Goal: Task Accomplishment & Management: Manage account settings

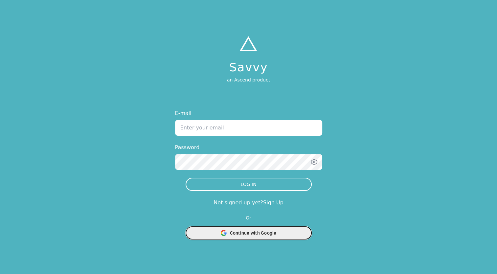
click at [257, 237] on div "Continue with Google" at bounding box center [249, 233] width 118 height 12
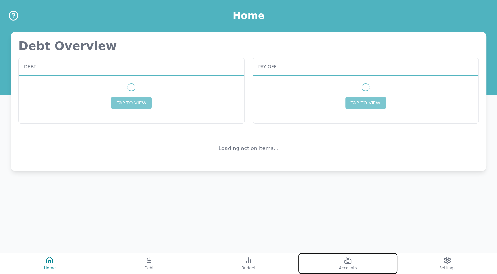
click at [351, 263] on icon at bounding box center [348, 260] width 8 height 8
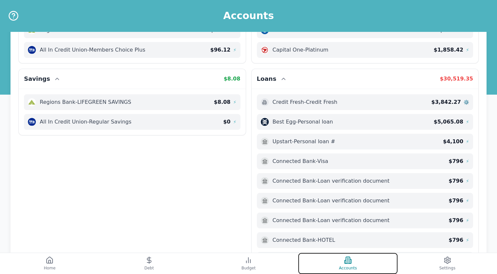
scroll to position [42, 0]
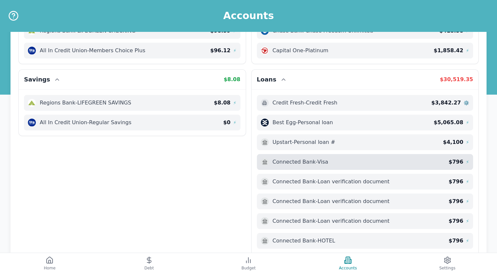
drag, startPoint x: 347, startPoint y: 160, endPoint x: 330, endPoint y: 167, distance: 18.8
click at [330, 167] on div "Connected Bank - Visa $ 796 ⚡" at bounding box center [365, 162] width 216 height 16
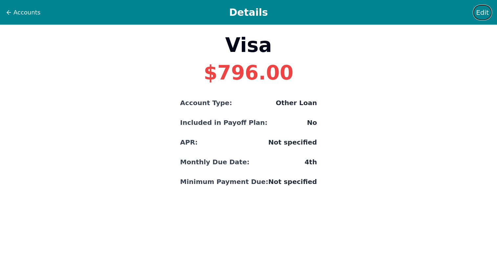
click at [480, 14] on span "Edit" at bounding box center [482, 12] width 13 height 9
select select "other"
select select "No"
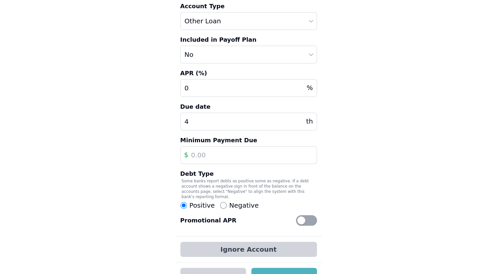
scroll to position [75, 0]
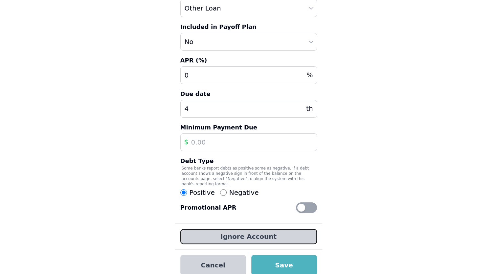
click at [257, 229] on button "Ignore Account" at bounding box center [248, 236] width 137 height 15
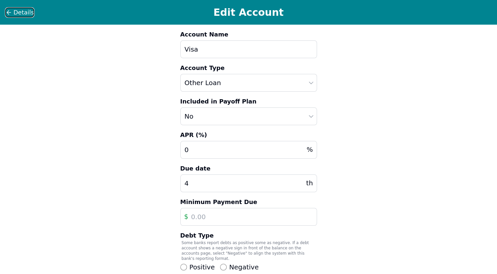
click at [28, 15] on span "Details" at bounding box center [23, 12] width 20 height 9
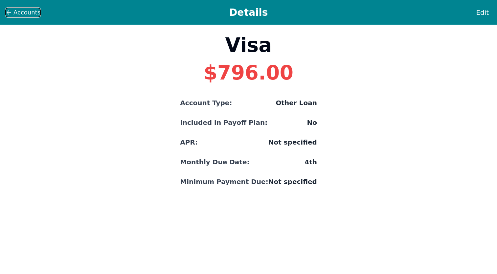
click at [28, 16] on span "Accounts" at bounding box center [26, 12] width 27 height 9
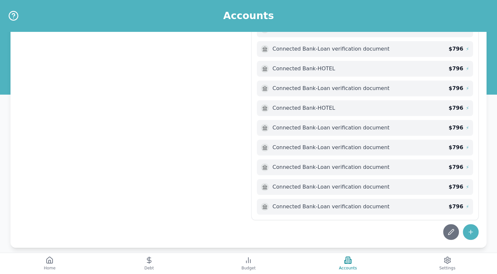
scroll to position [418, 0]
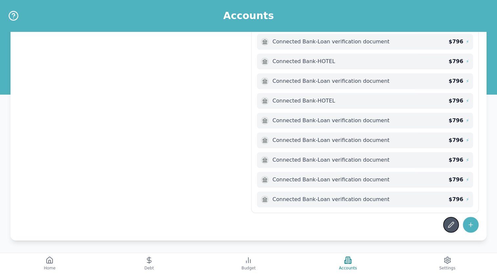
click at [452, 227] on button at bounding box center [451, 225] width 16 height 16
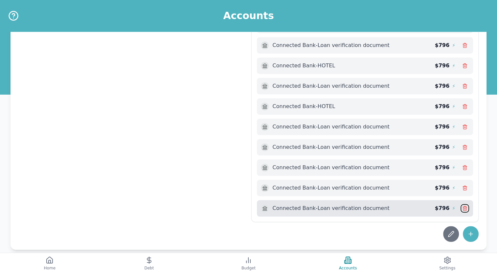
click at [466, 207] on icon at bounding box center [464, 209] width 3 height 4
drag, startPoint x: 466, startPoint y: 204, endPoint x: 414, endPoint y: 232, distance: 59.1
click at [414, 232] on div at bounding box center [248, 234] width 460 height 16
click at [466, 207] on icon at bounding box center [464, 209] width 3 height 4
